Goal: Task Accomplishment & Management: Manage account settings

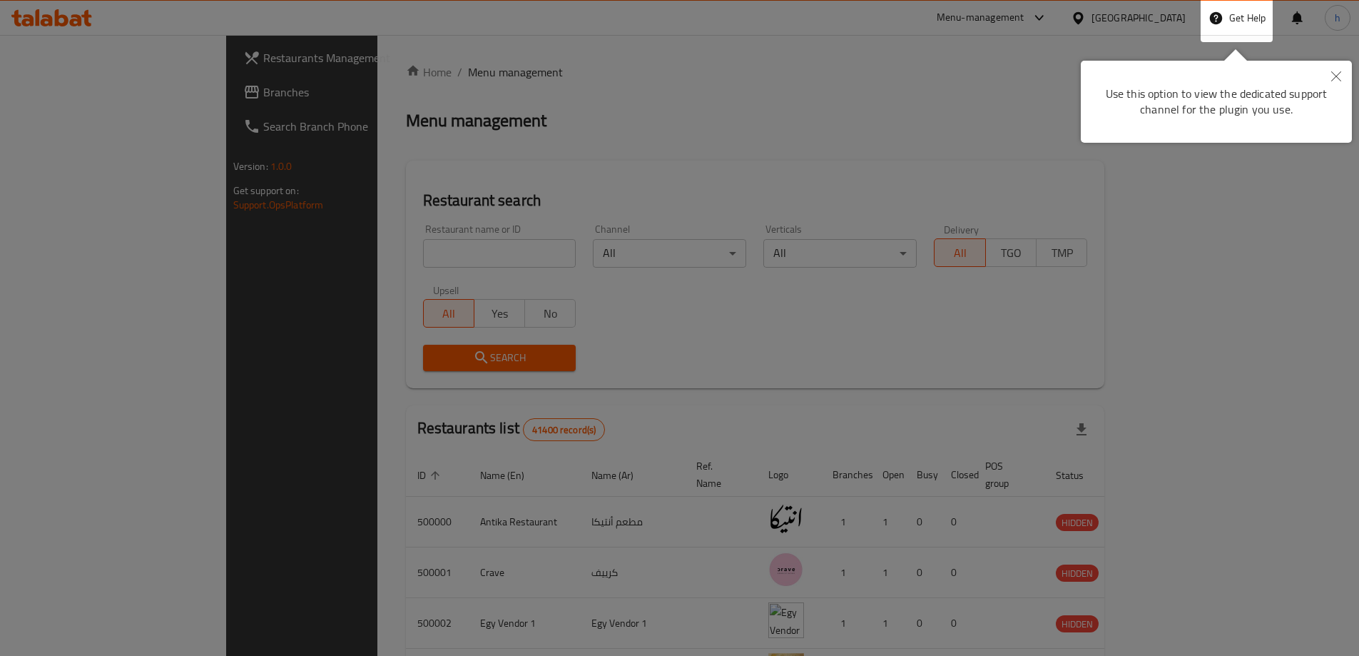
click at [1171, 20] on div at bounding box center [679, 520] width 1359 height 1041
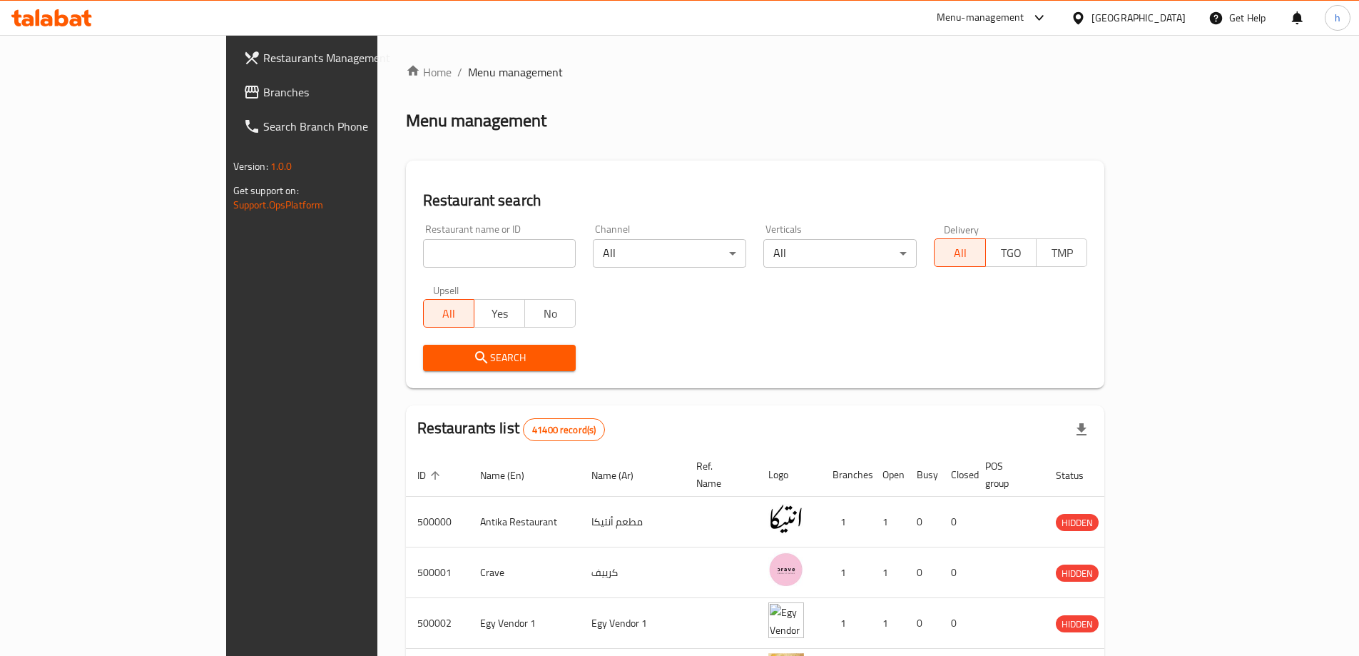
click at [1092, 15] on div at bounding box center [1081, 18] width 21 height 16
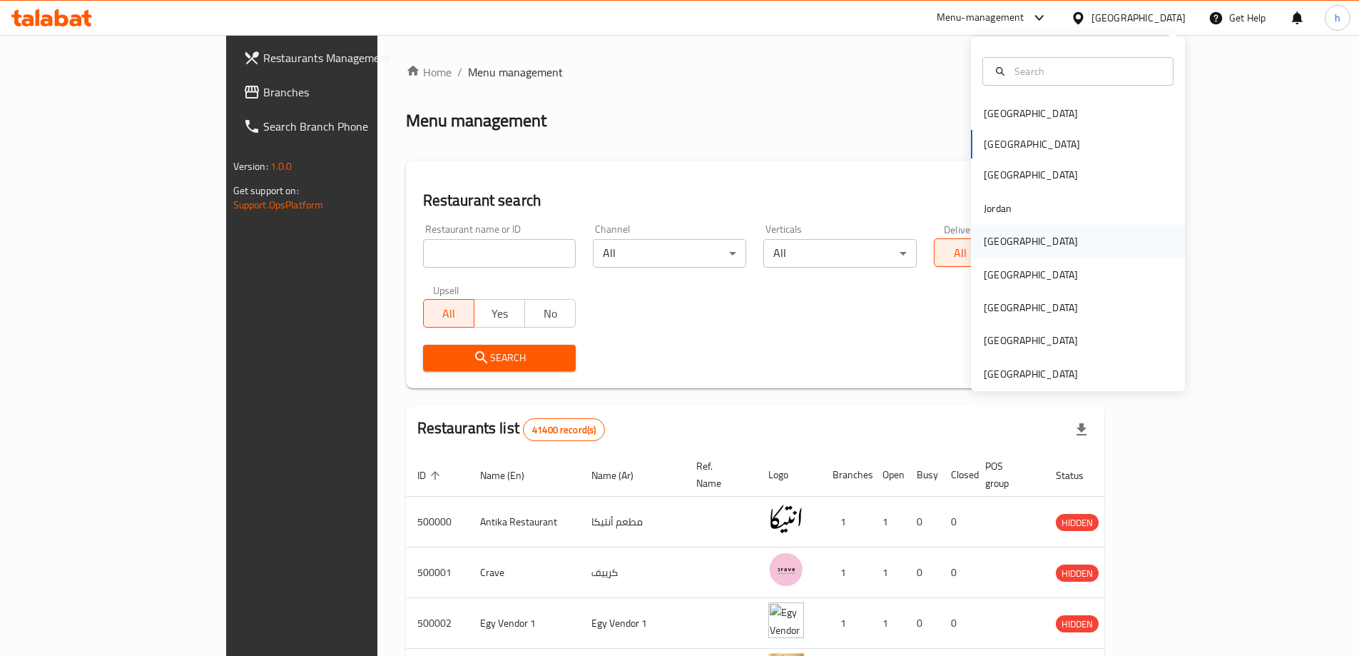
click at [1003, 235] on div "[GEOGRAPHIC_DATA]" at bounding box center [1031, 241] width 94 height 16
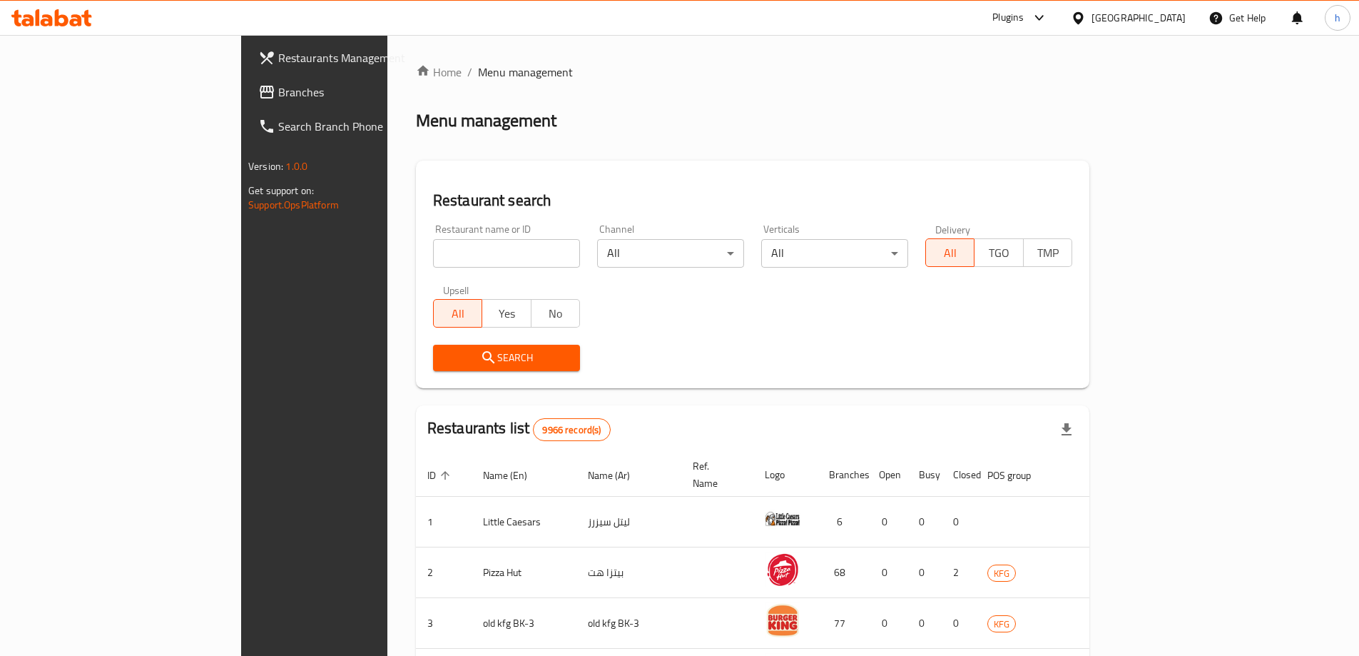
click at [278, 91] on span "Branches" at bounding box center [367, 91] width 178 height 17
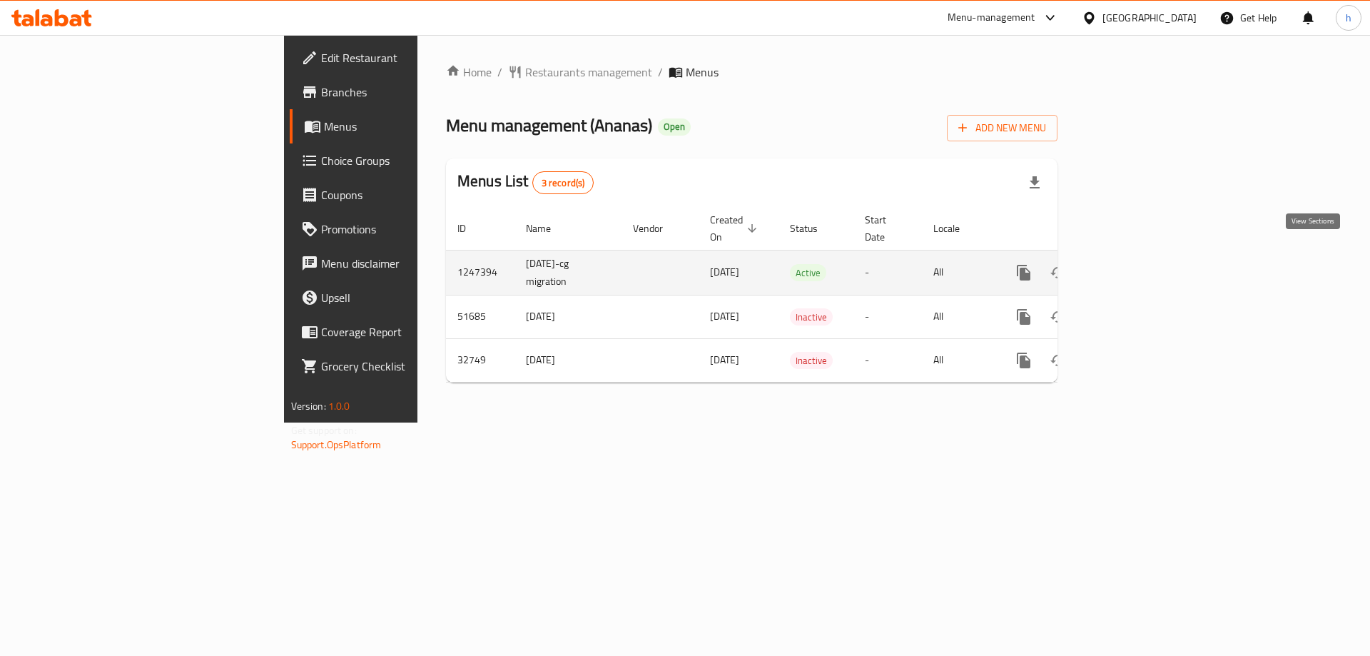
click at [1135, 264] on icon "enhanced table" at bounding box center [1126, 272] width 17 height 17
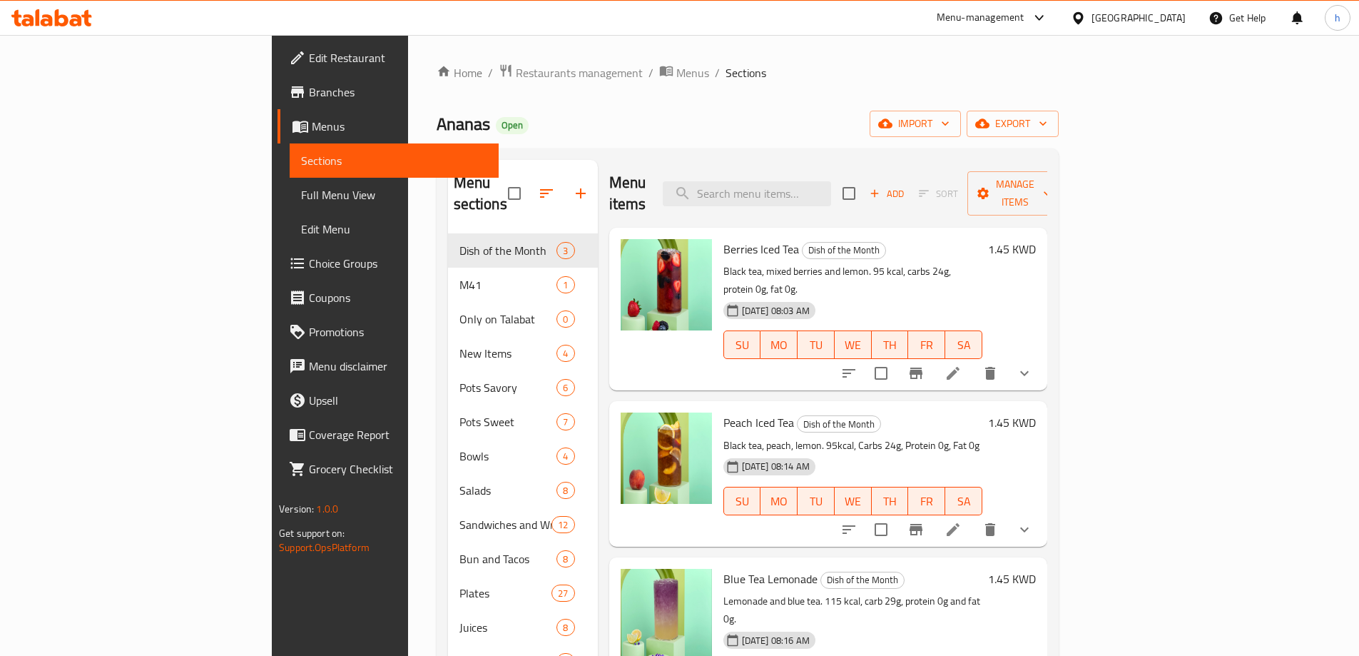
click at [309, 96] on span "Branches" at bounding box center [398, 91] width 178 height 17
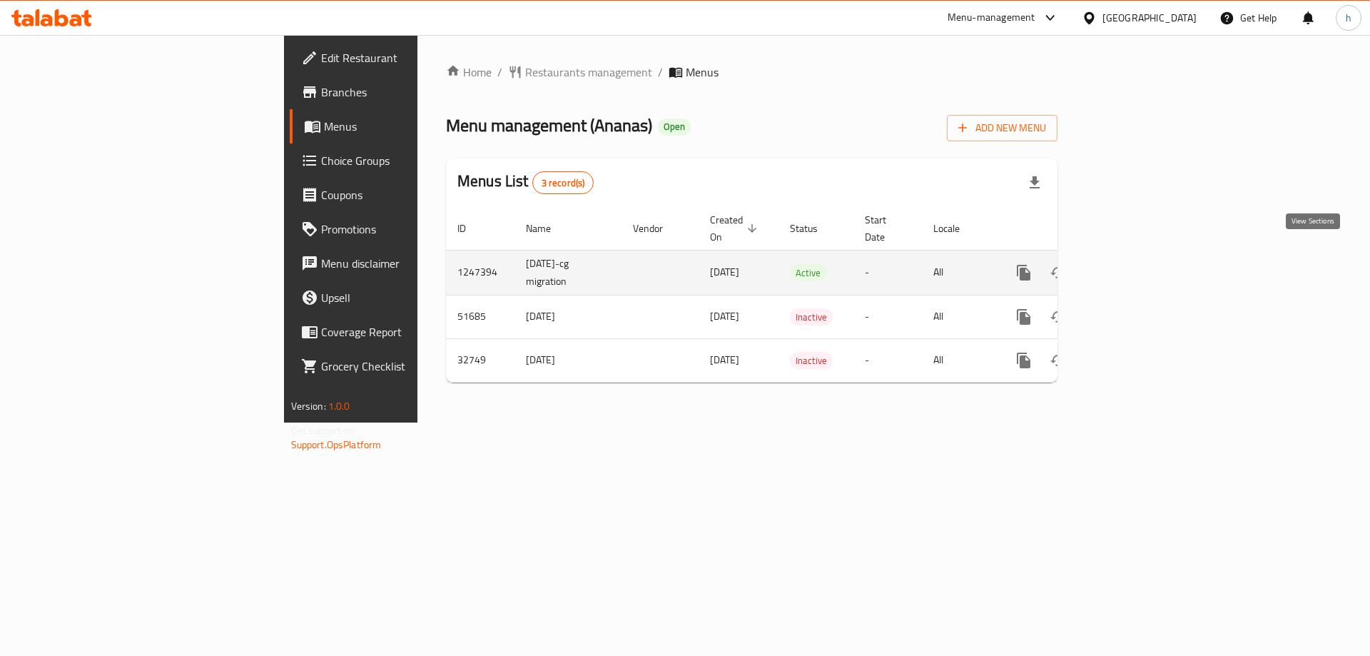
click at [1144, 255] on link "enhanced table" at bounding box center [1127, 272] width 34 height 34
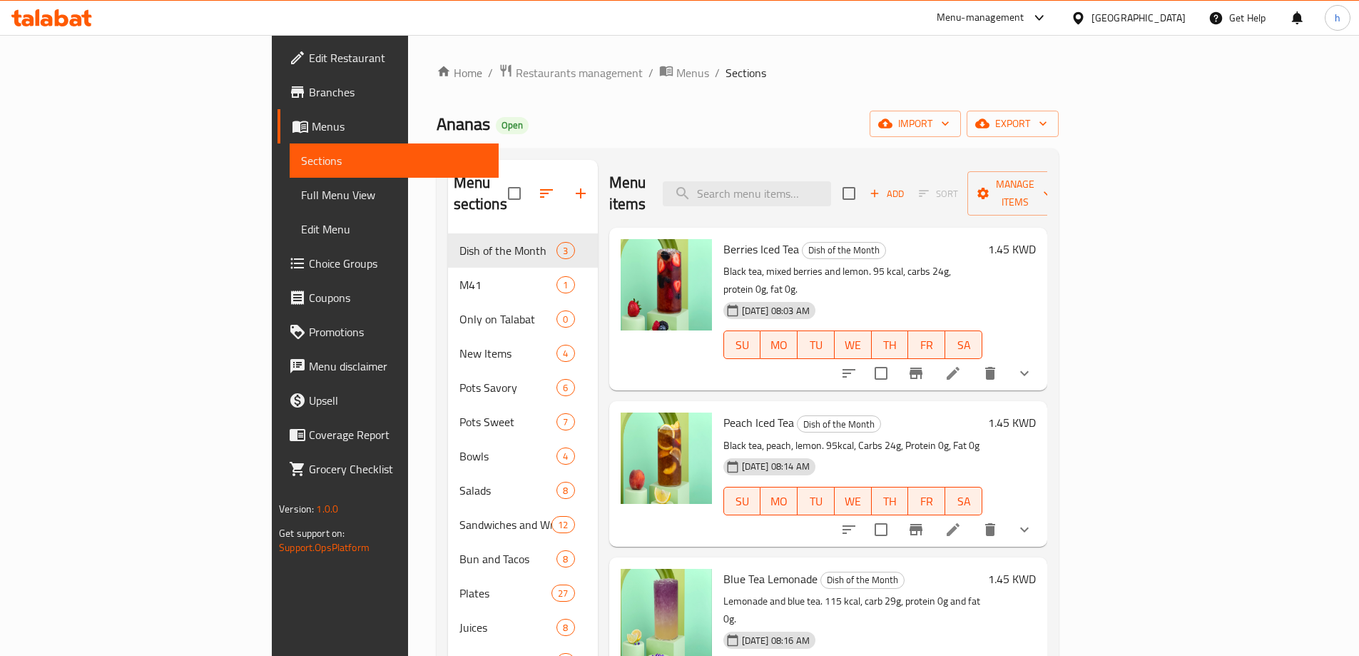
click at [309, 95] on span "Branches" at bounding box center [398, 91] width 178 height 17
